Goal: Task Accomplishment & Management: Complete application form

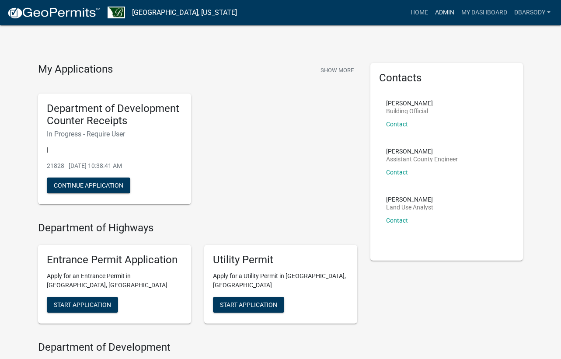
click at [448, 13] on link "Admin" at bounding box center [445, 12] width 26 height 17
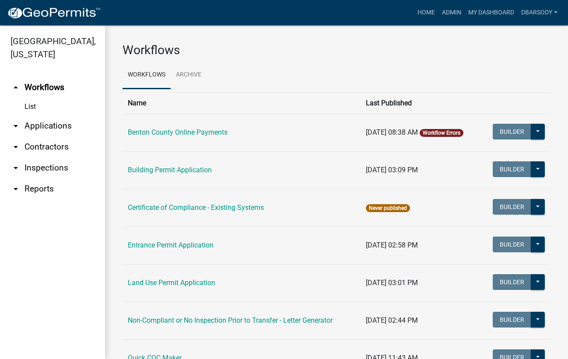
click at [33, 128] on link "arrow_drop_down Applications" at bounding box center [52, 125] width 105 height 21
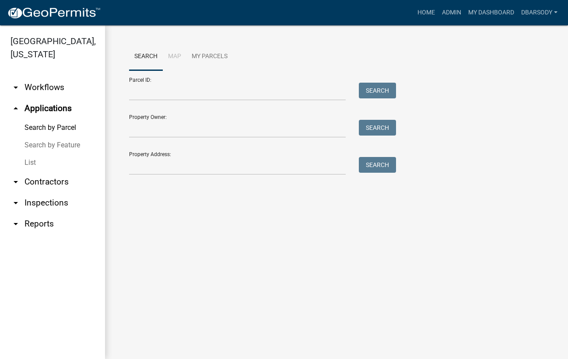
click at [35, 162] on link "List" at bounding box center [52, 162] width 105 height 17
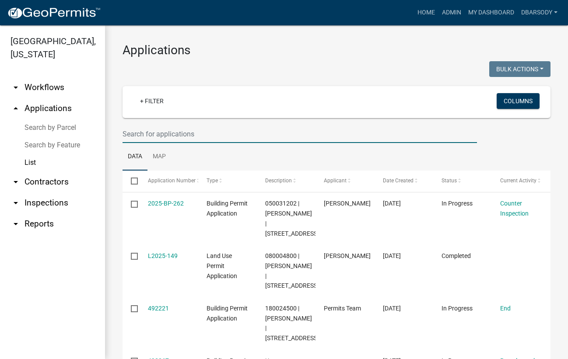
click at [132, 135] on input "text" at bounding box center [299, 134] width 354 height 18
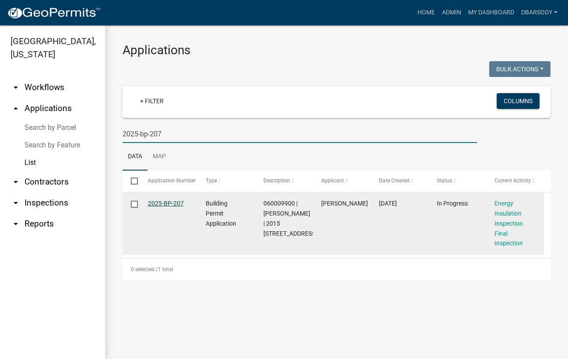
type input "2025-bp-207"
click at [157, 203] on link "2025-BP-207" at bounding box center [166, 203] width 36 height 7
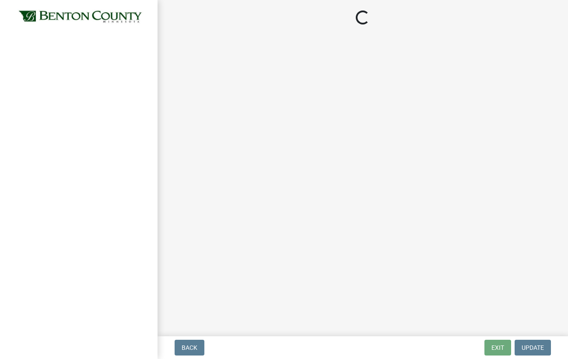
select select "17bfa135-5610-45df-8ce7-87530b7d86d4"
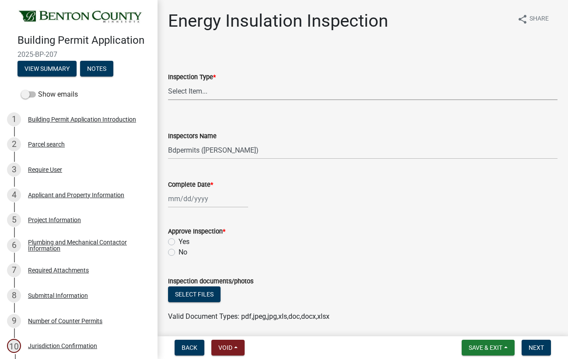
click at [192, 94] on select "Select Item... Energy/Insulation" at bounding box center [362, 91] width 389 height 18
click at [168, 82] on select "Select Item... Energy/Insulation" at bounding box center [362, 91] width 389 height 18
select select "ca0f0ef3-5b81-4e40-acd2-2a7d5b0cb83d"
click at [189, 149] on select "Select Item... Bdpermits (Blake DeMarais) Dbarsody (David Barsody)" at bounding box center [362, 150] width 389 height 18
select select "3a981b86-5cd0-4733-9cb4-f2beb74d37be"
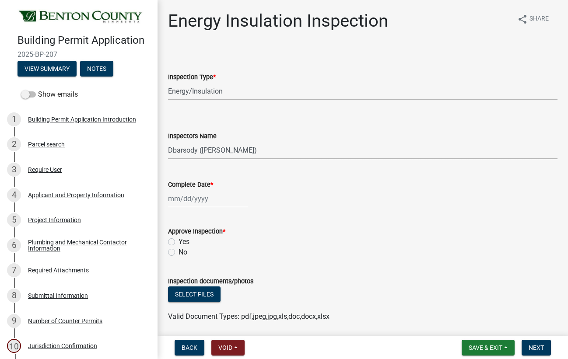
click at [168, 141] on select "Select Item... Bdpermits (Blake DeMarais) Dbarsody (David Barsody)" at bounding box center [362, 150] width 389 height 18
select select "10"
select select "2025"
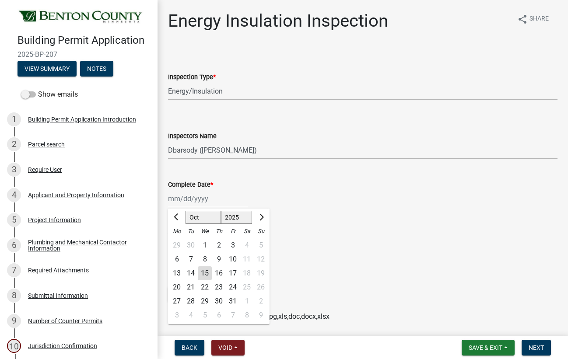
click at [186, 202] on div "Jan Feb Mar Apr May Jun Jul Aug Sep Oct Nov Dec 1525 1526 1527 1528 1529 1530 1…" at bounding box center [208, 199] width 80 height 18
click at [190, 272] on div "14" at bounding box center [191, 273] width 14 height 14
type input "[DATE]"
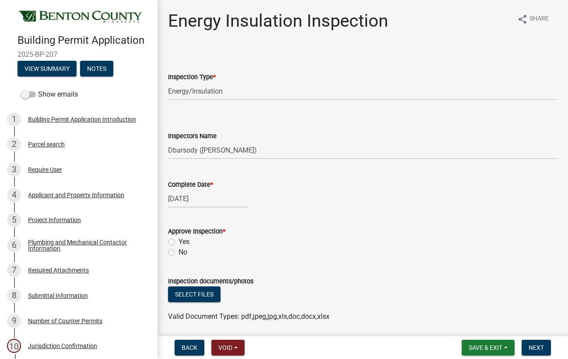
click at [178, 240] on label "Yes" at bounding box center [183, 242] width 11 height 10
click at [178, 240] on input "Yes" at bounding box center [181, 240] width 6 height 6
radio input "true"
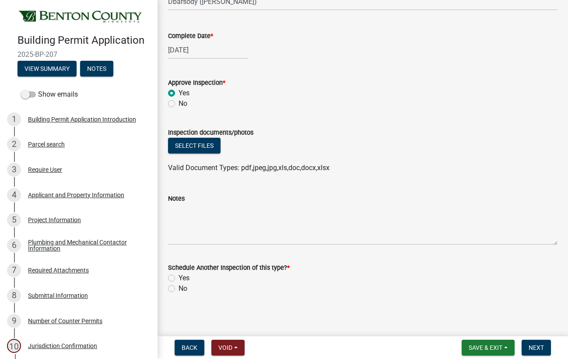
scroll to position [152, 0]
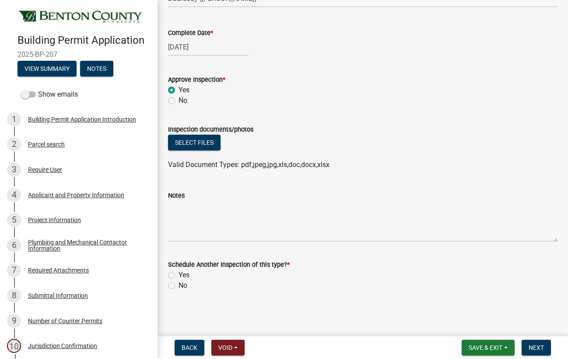
click at [178, 285] on label "No" at bounding box center [182, 285] width 9 height 10
click at [178, 285] on input "No" at bounding box center [181, 283] width 6 height 6
radio input "true"
click at [540, 349] on span "Next" at bounding box center [535, 347] width 15 height 7
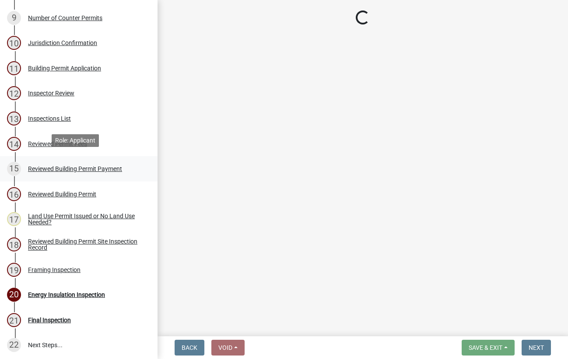
scroll to position [306, 0]
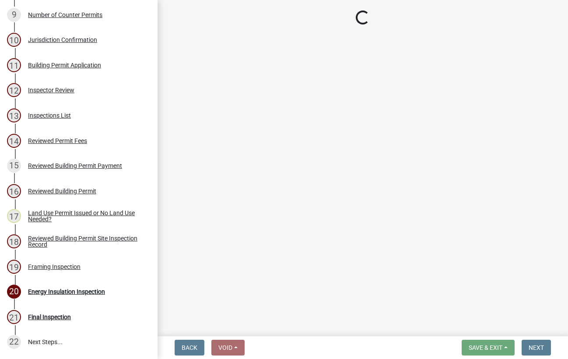
select select "17bfa135-5610-45df-8ce7-87530b7d86d4"
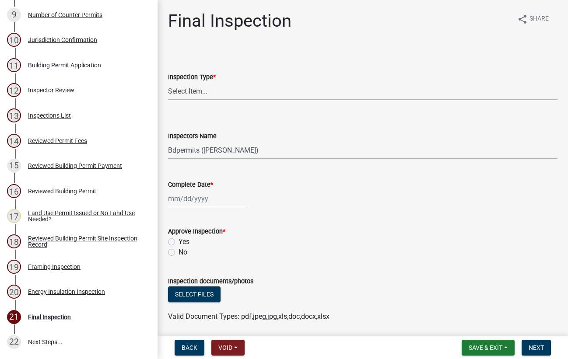
click at [195, 91] on select "Select Item... Final" at bounding box center [362, 91] width 389 height 18
click at [168, 82] on select "Select Item... Final" at bounding box center [362, 91] width 389 height 18
select select "ba3e54ef-58a3-4f73-8a2d-5f225f4da5a4"
click at [187, 148] on select "Select Item... Bdpermits (Blake DeMarais) Dbarsody (David Barsody)" at bounding box center [362, 150] width 389 height 18
select select "3a981b86-5cd0-4733-9cb4-f2beb74d37be"
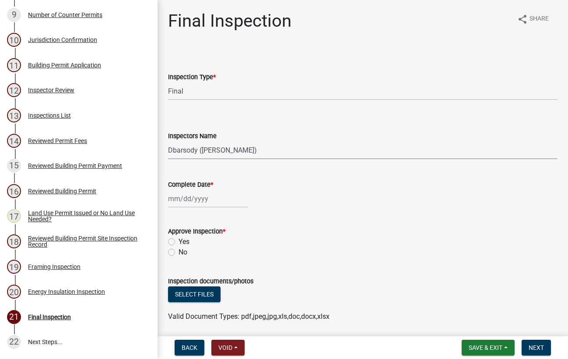
click at [168, 141] on select "Select Item... Bdpermits (Blake DeMarais) Dbarsody (David Barsody)" at bounding box center [362, 150] width 389 height 18
select select "10"
select select "2025"
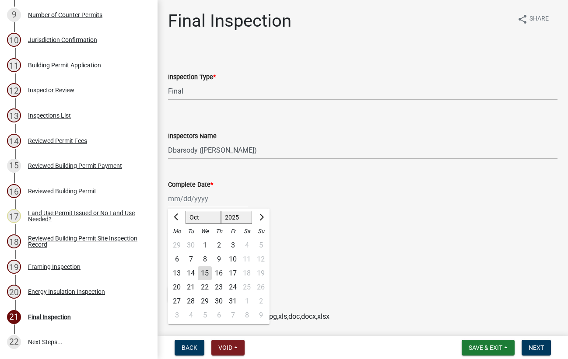
drag, startPoint x: 189, startPoint y: 198, endPoint x: 190, endPoint y: 204, distance: 6.2
click at [189, 198] on div "Jan Feb Mar Apr May Jun Jul Aug Sep Oct Nov Dec 1525 1526 1527 1528 1529 1530 1…" at bounding box center [208, 199] width 80 height 18
click at [189, 276] on div "14" at bounding box center [191, 273] width 14 height 14
type input "[DATE]"
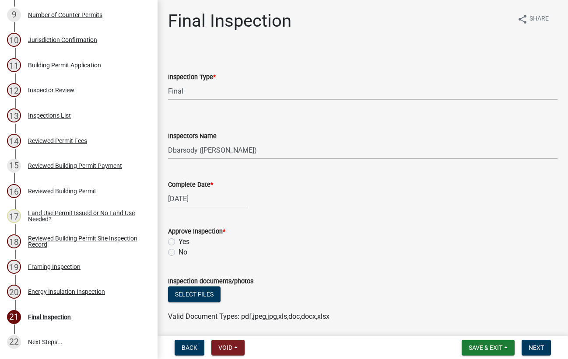
click at [178, 243] on label "Yes" at bounding box center [183, 242] width 11 height 10
click at [178, 242] on input "Yes" at bounding box center [181, 240] width 6 height 6
radio input "true"
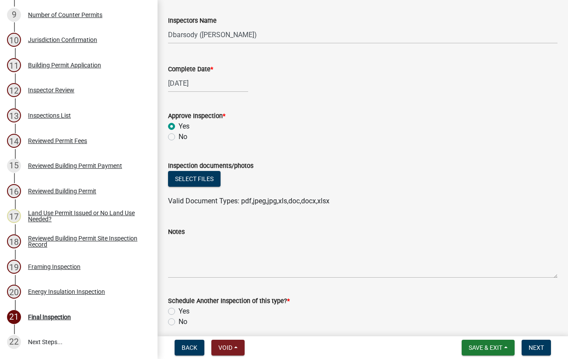
scroll to position [152, 0]
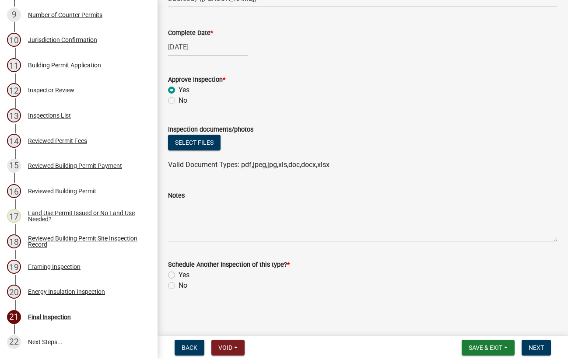
click at [178, 286] on label "No" at bounding box center [182, 285] width 9 height 10
click at [178, 286] on input "No" at bounding box center [181, 283] width 6 height 6
radio input "true"
click at [531, 349] on span "Next" at bounding box center [535, 347] width 15 height 7
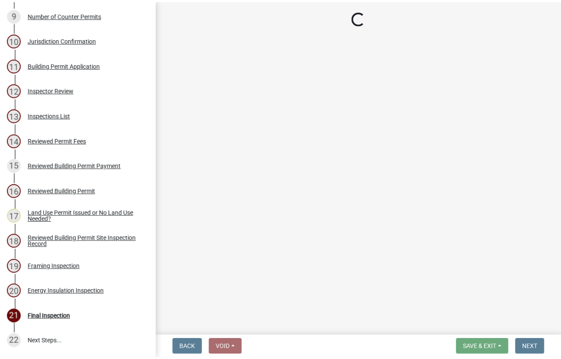
scroll to position [331, 0]
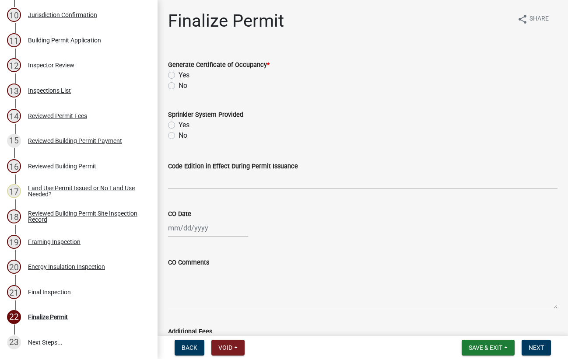
click at [178, 85] on label "No" at bounding box center [182, 85] width 9 height 10
click at [178, 85] on input "No" at bounding box center [181, 83] width 6 height 6
radio input "true"
click at [542, 350] on span "Next" at bounding box center [535, 347] width 15 height 7
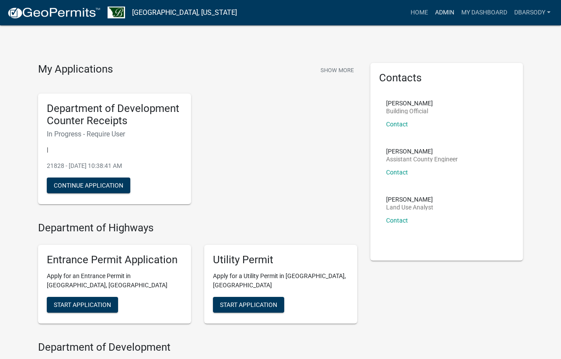
click at [447, 11] on link "Admin" at bounding box center [445, 12] width 26 height 17
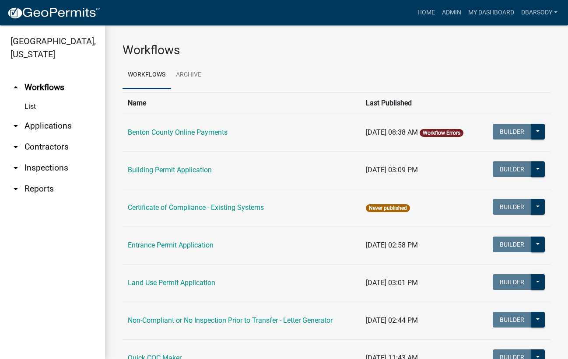
click at [61, 127] on link "arrow_drop_down Applications" at bounding box center [52, 125] width 105 height 21
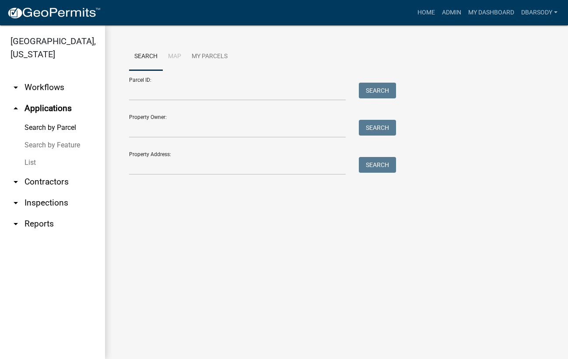
drag, startPoint x: 25, startPoint y: 161, endPoint x: 59, endPoint y: 150, distance: 35.4
click at [26, 161] on link "List" at bounding box center [52, 162] width 105 height 17
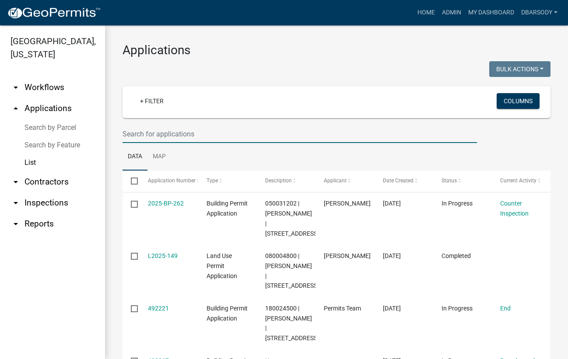
click at [129, 136] on input "text" at bounding box center [299, 134] width 354 height 18
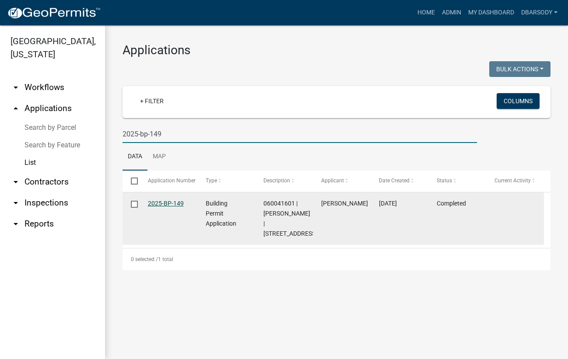
type input "2025-bp-149"
click at [163, 202] on link "2025-BP-149" at bounding box center [166, 203] width 36 height 7
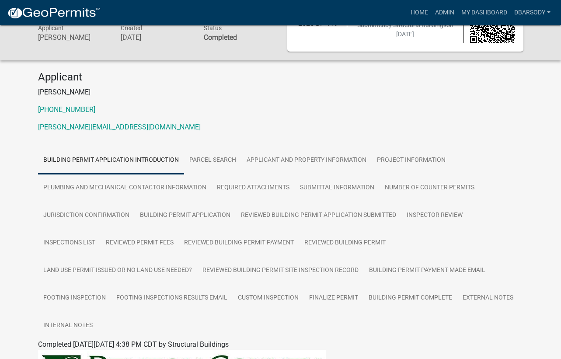
scroll to position [44, 0]
